Goal: Task Accomplishment & Management: Manage account settings

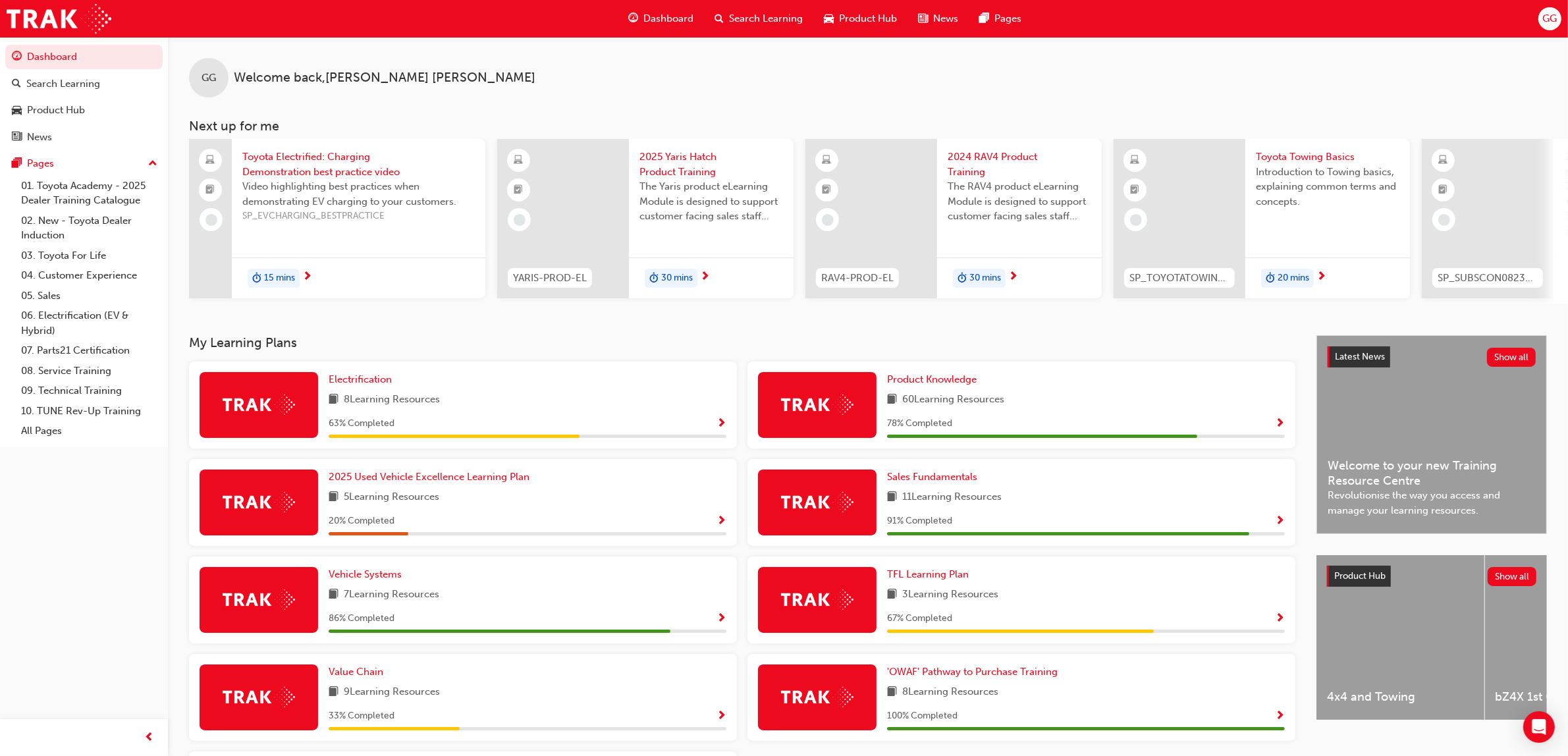
click at [1551, 15] on span "GG" at bounding box center [1549, 18] width 15 height 15
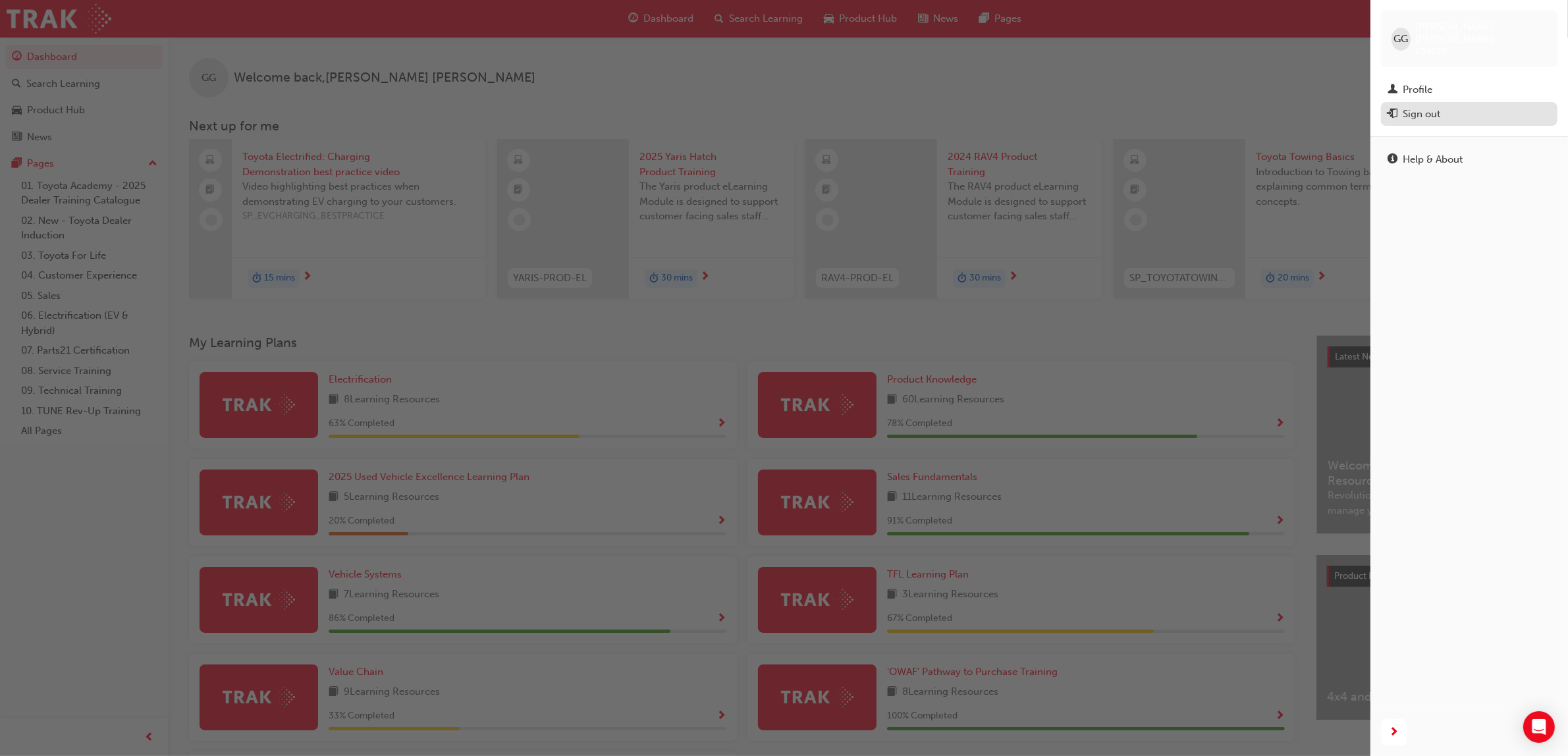
click at [1410, 106] on div "Sign out" at bounding box center [1421, 113] width 37 height 15
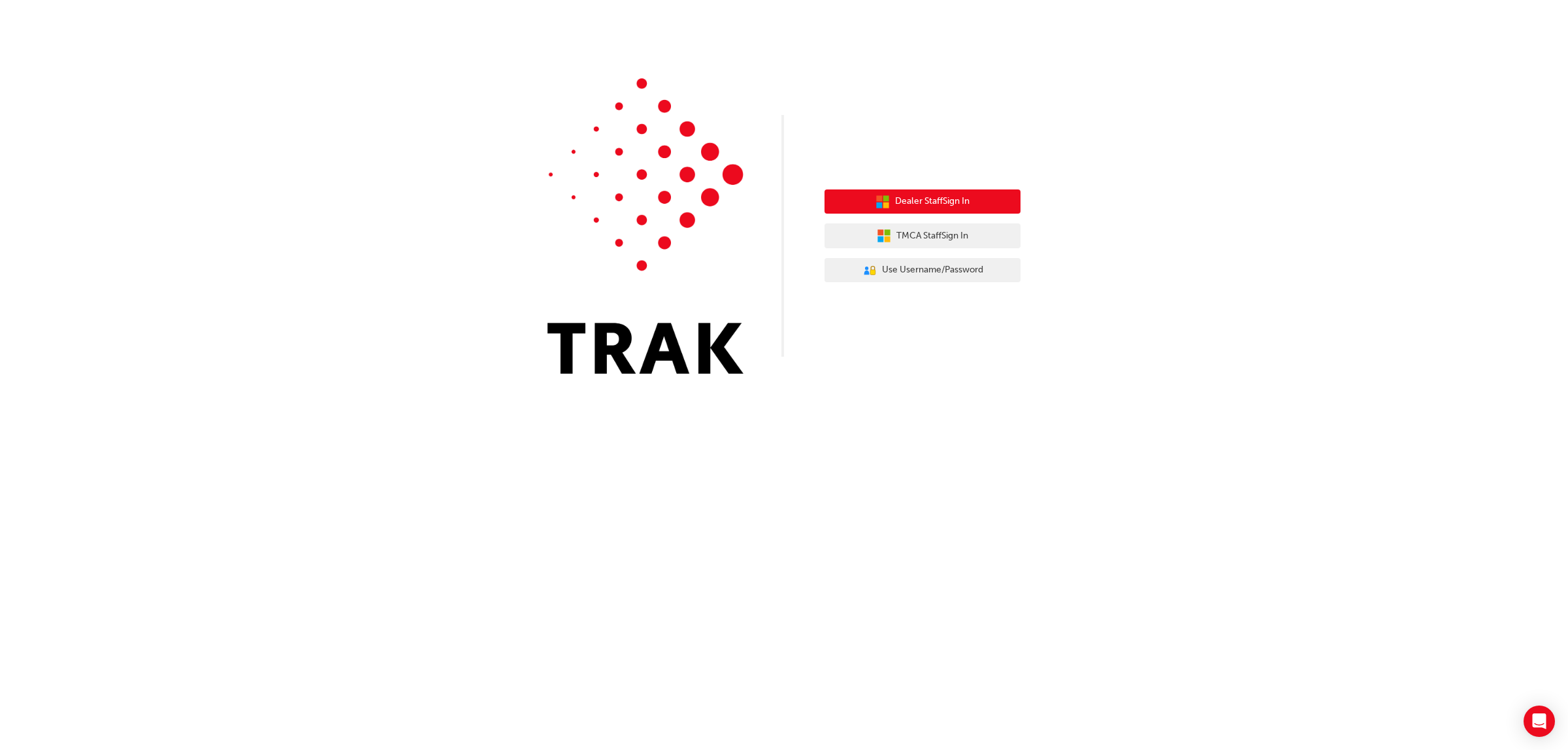
click at [971, 200] on button "Dealer Staff Sign In" at bounding box center [922, 201] width 196 height 24
